Goal: Use online tool/utility: Utilize a website feature to perform a specific function

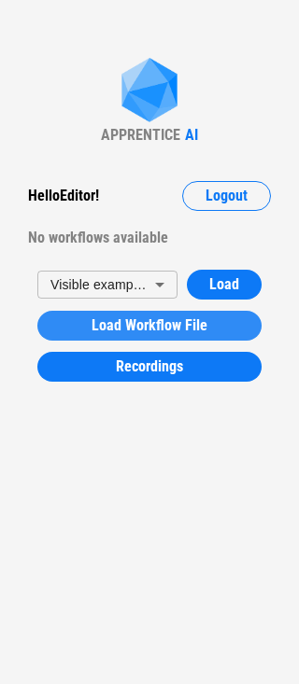
click at [198, 318] on span "Load Workflow File" at bounding box center [149, 325] width 116 height 15
click at [159, 321] on span "Load Workflow File" at bounding box center [149, 325] width 116 height 15
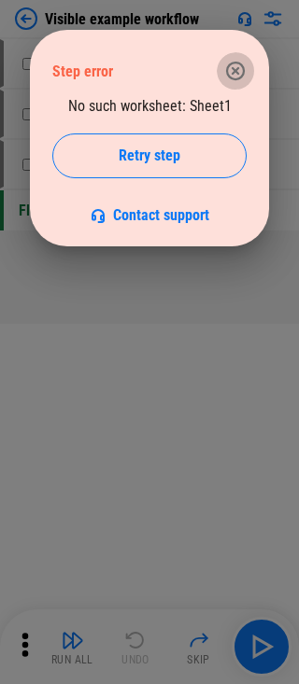
click at [227, 67] on icon "button" at bounding box center [235, 71] width 19 height 19
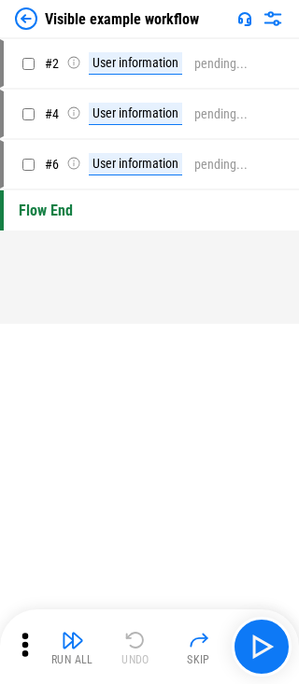
click at [22, 23] on img at bounding box center [26, 18] width 22 height 22
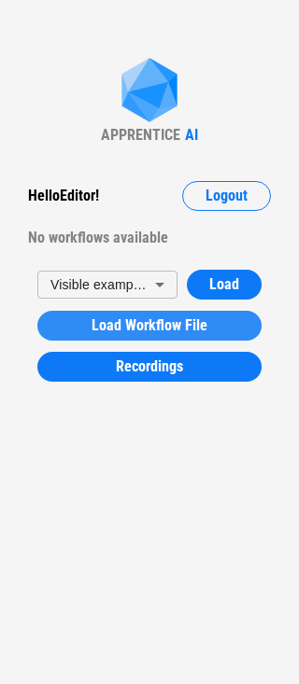
click at [125, 322] on span "Load Workflow File" at bounding box center [149, 325] width 116 height 15
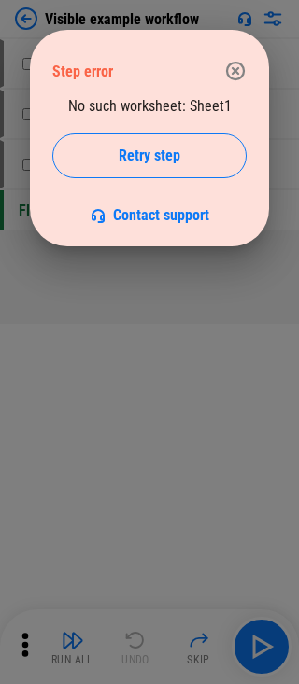
click at [229, 70] on icon "button" at bounding box center [235, 71] width 22 height 22
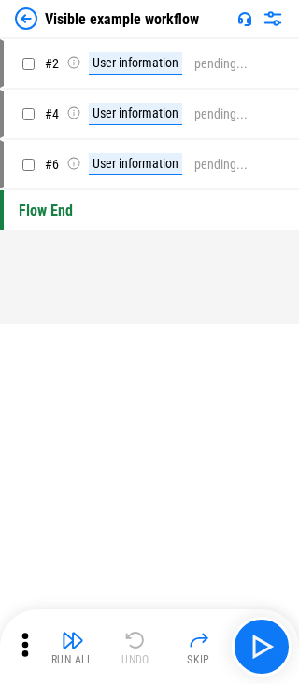
click at [35, 22] on img at bounding box center [26, 18] width 22 height 22
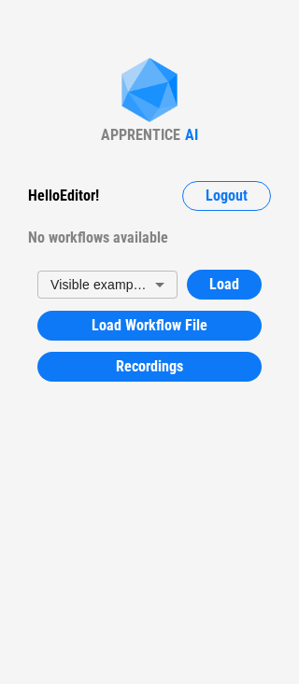
click at [134, 295] on body "APPRENTICE AI Hello Editor ! Logout No workflows available Visible example work…" at bounding box center [149, 342] width 299 height 684
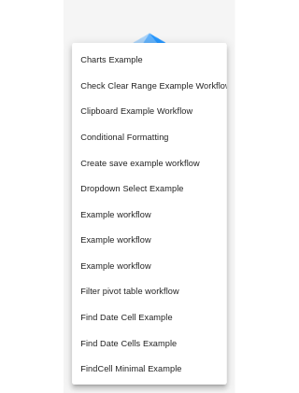
scroll to position [406, 0]
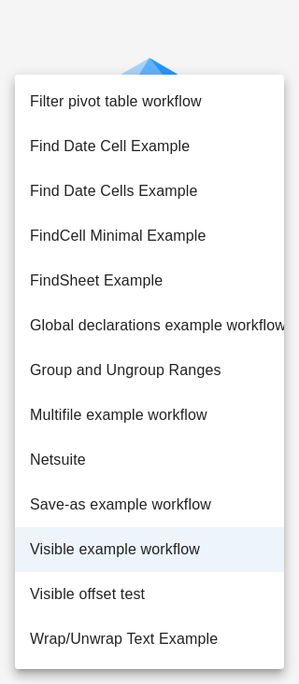
drag, startPoint x: 190, startPoint y: 29, endPoint x: 198, endPoint y: 61, distance: 32.8
click at [190, 29] on div at bounding box center [149, 342] width 299 height 684
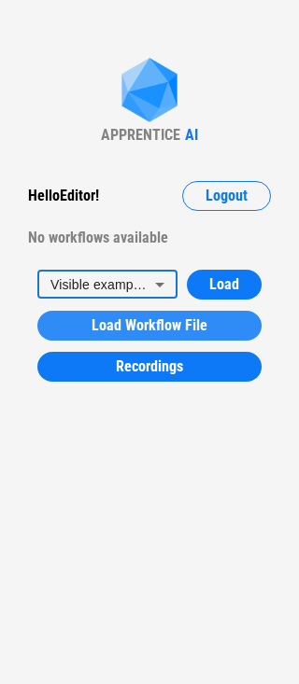
click at [195, 318] on span "Load Workflow File" at bounding box center [149, 325] width 116 height 15
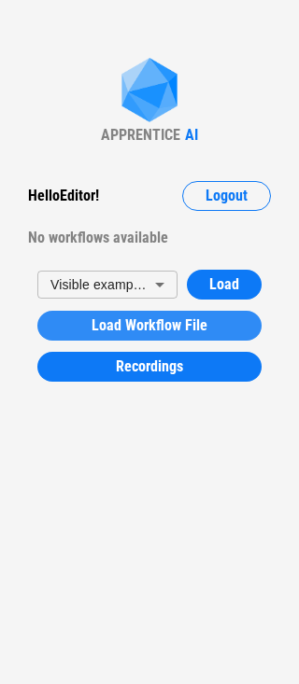
drag, startPoint x: 176, startPoint y: 454, endPoint x: 210, endPoint y: 320, distance: 137.9
click at [210, 320] on div "Load Workflow File" at bounding box center [149, 325] width 179 height 15
